Goal: Transaction & Acquisition: Purchase product/service

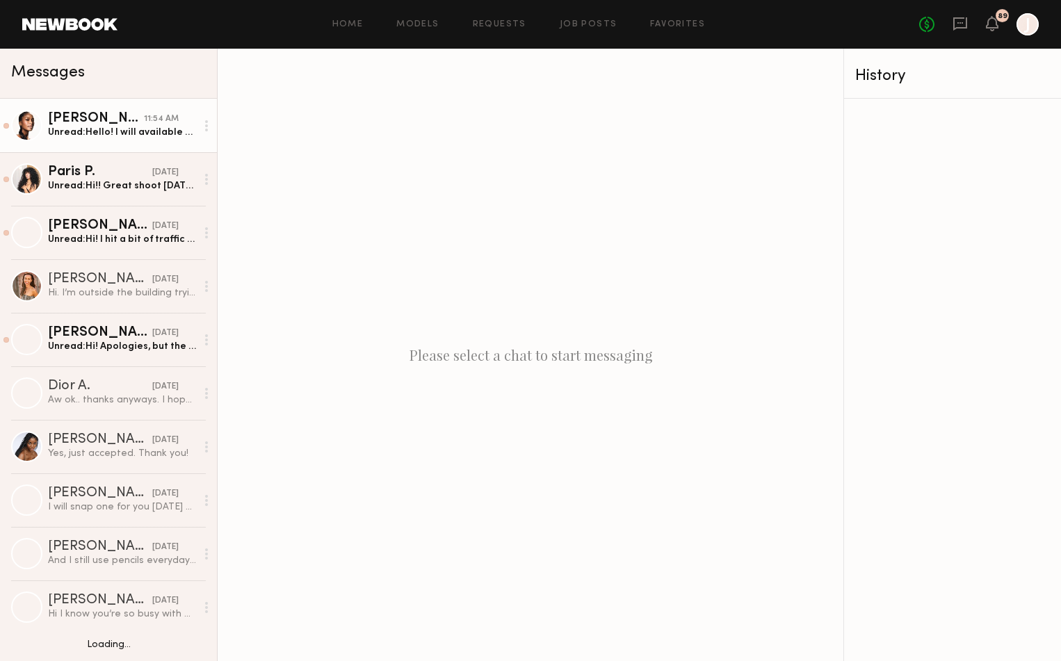
click at [150, 120] on div "11:54 AM" at bounding box center [161, 119] width 35 height 13
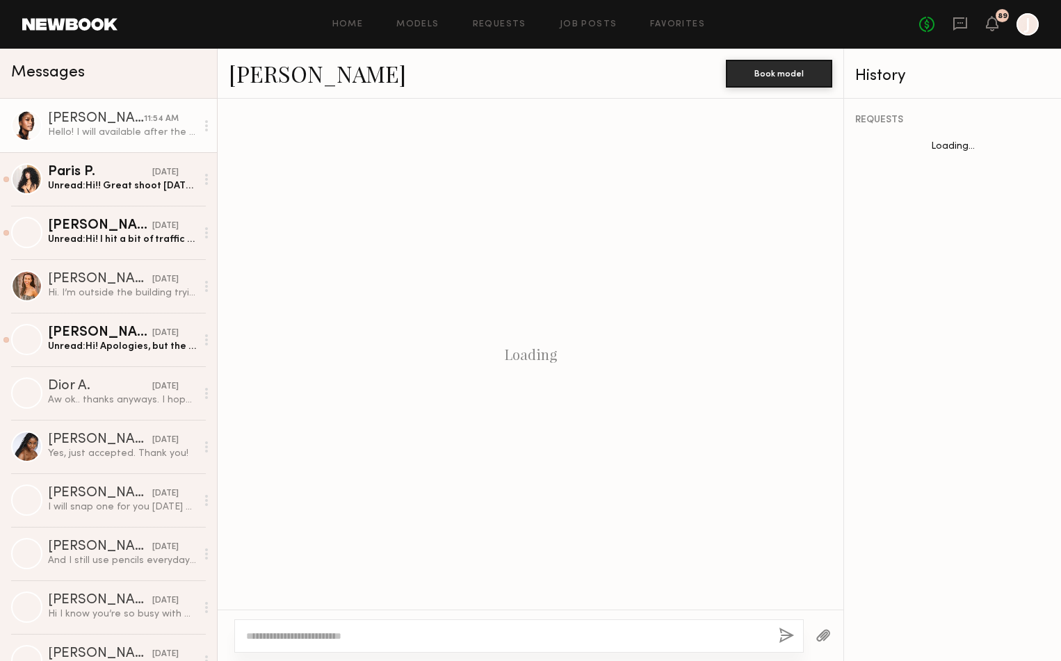
scroll to position [316, 0]
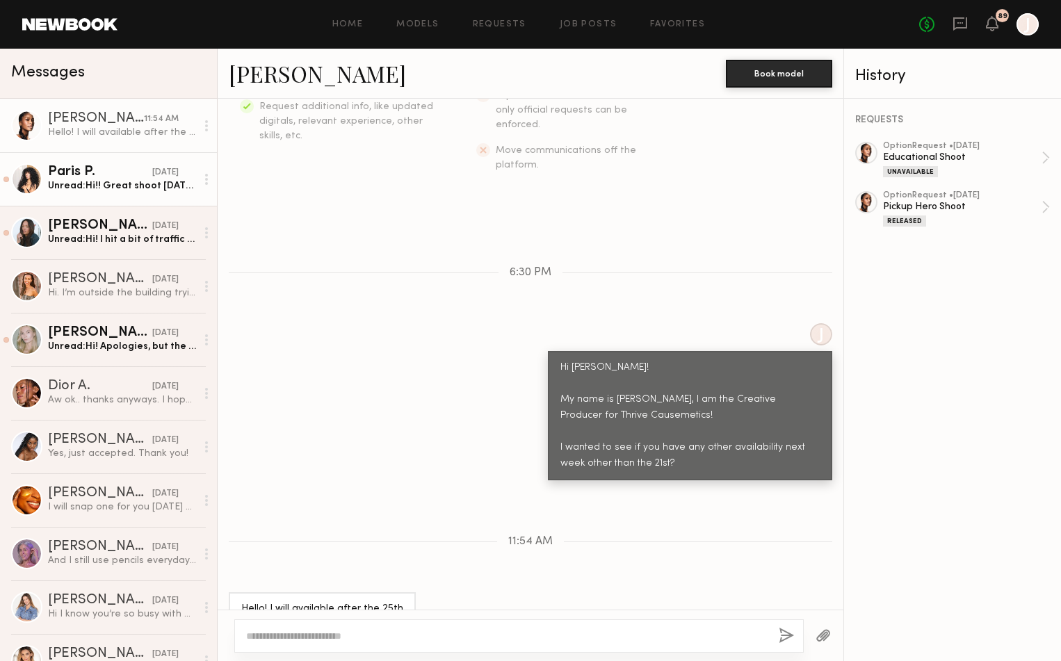
click at [161, 183] on div "Unread: Hi!! Great shoot today, looking forward to next week! I just clocked in…" at bounding box center [122, 185] width 148 height 13
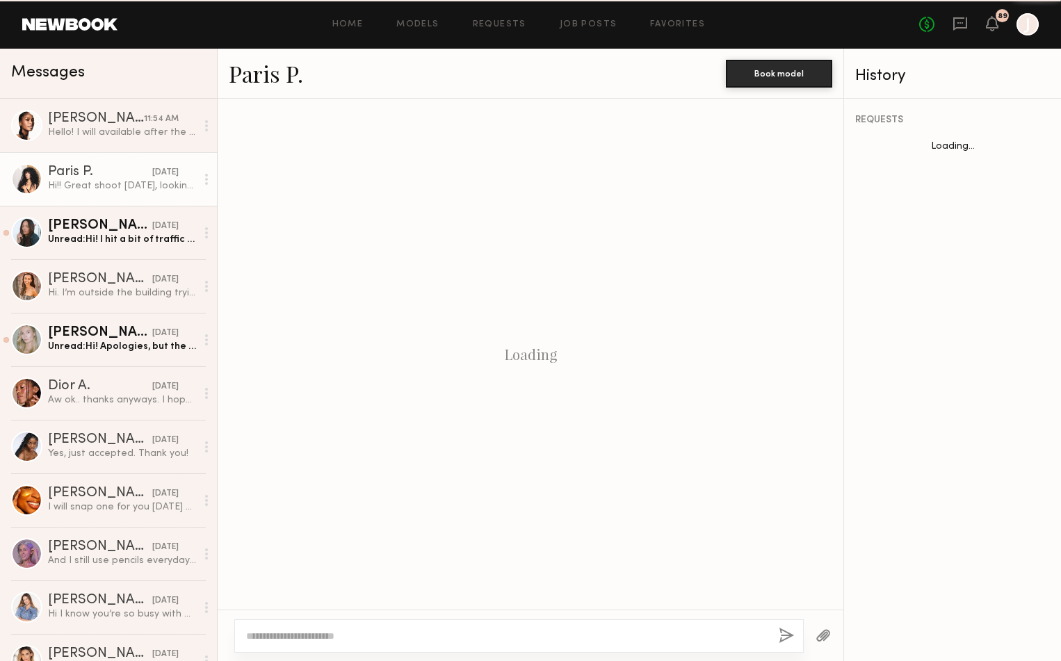
scroll to position [373, 0]
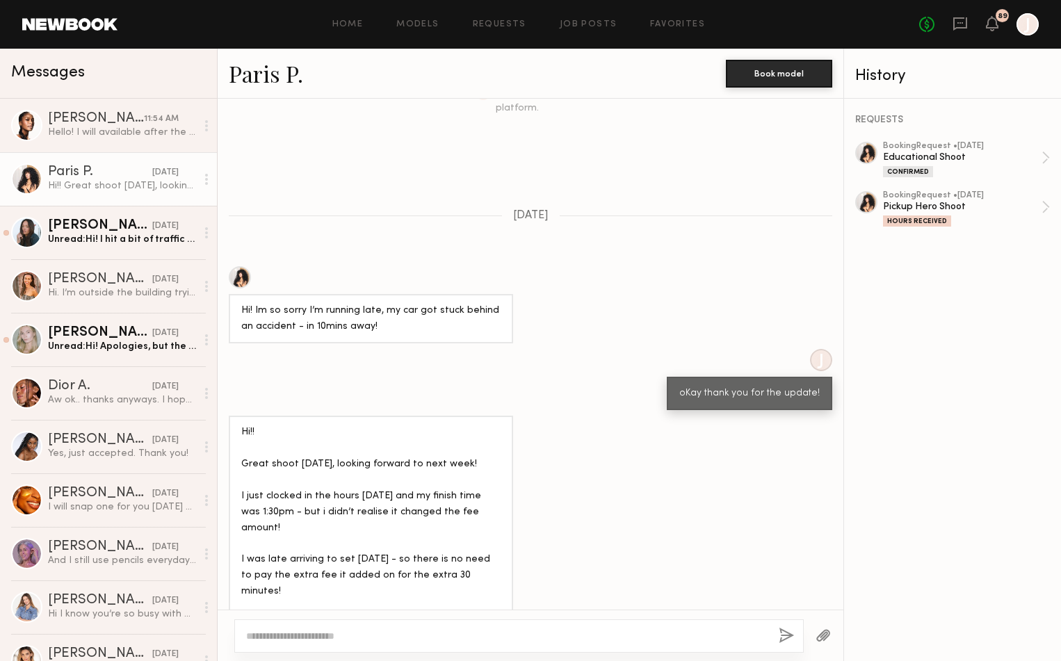
click at [269, 631] on textarea at bounding box center [507, 636] width 522 height 14
click at [956, 200] on div "Pickup Hero Shoot" at bounding box center [962, 206] width 159 height 13
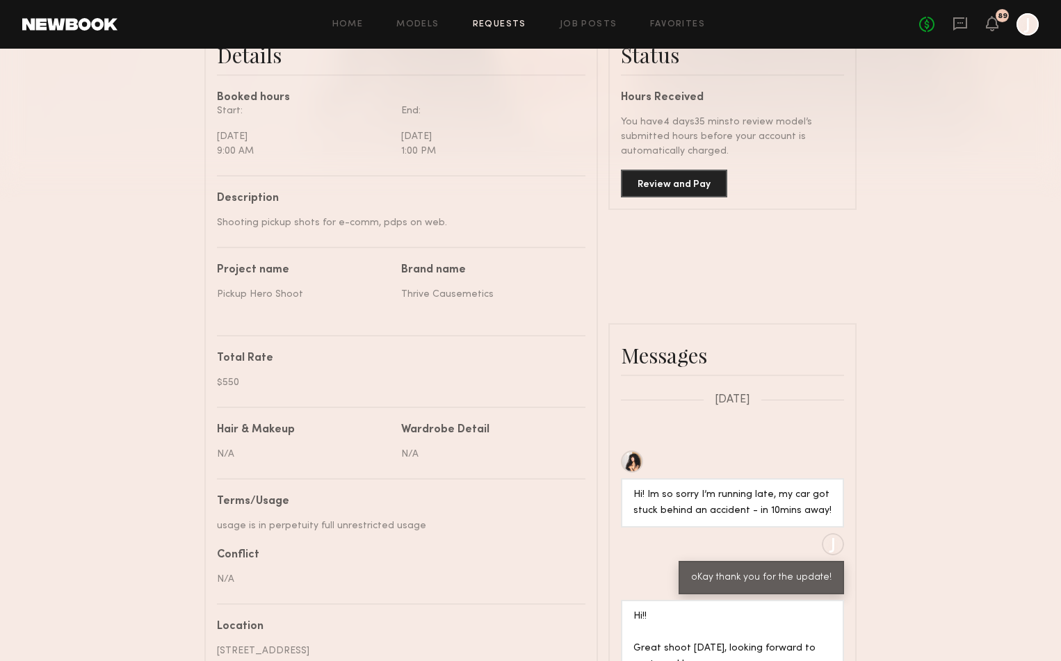
scroll to position [355, 0]
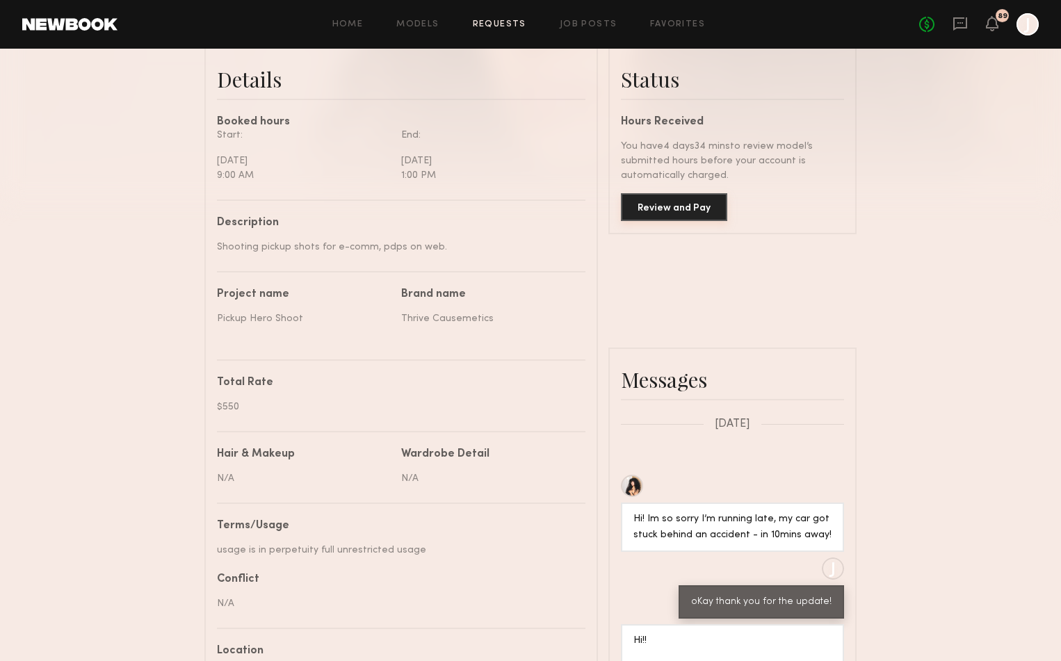
click at [664, 215] on button "Review and Pay" at bounding box center [674, 207] width 106 height 28
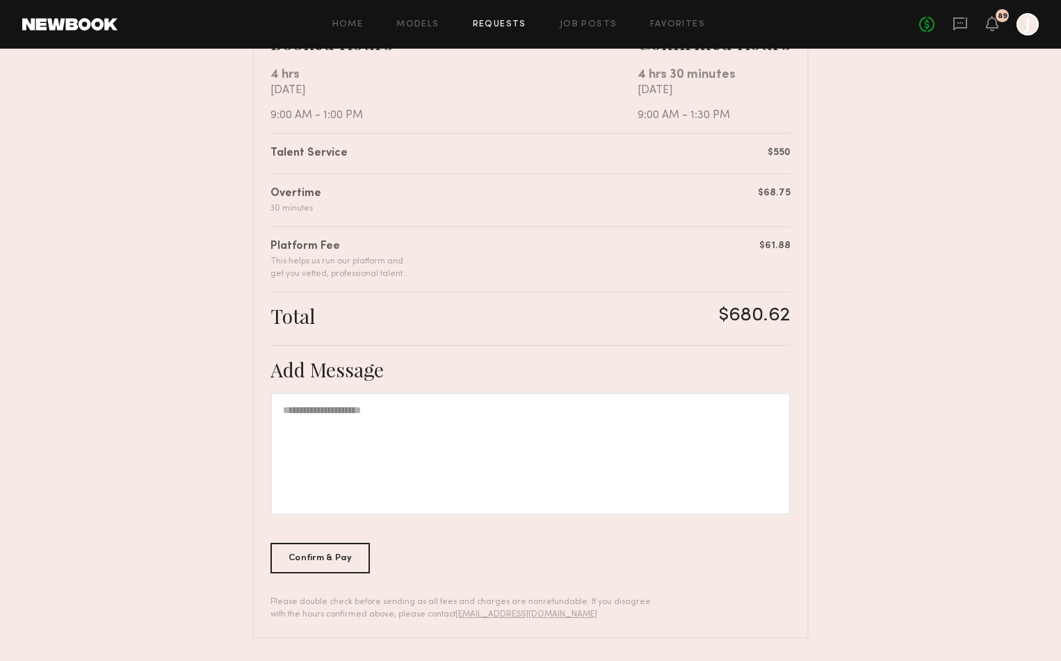
scroll to position [301, 0]
click at [326, 553] on div "Confirm & Pay" at bounding box center [320, 558] width 99 height 31
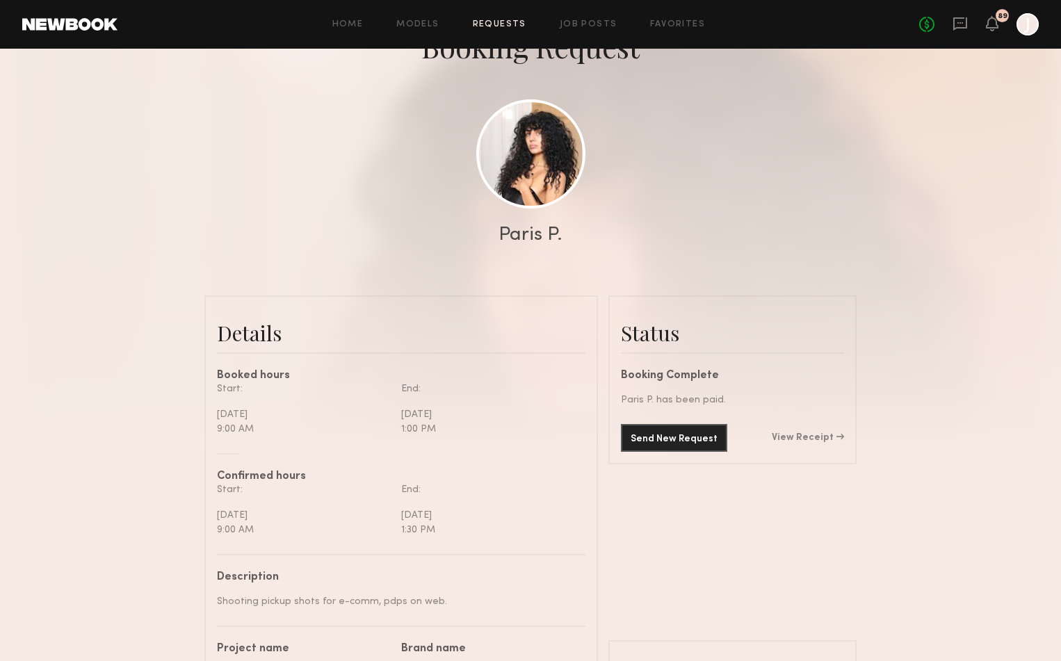
scroll to position [156, 0]
